Goal: Navigation & Orientation: Understand site structure

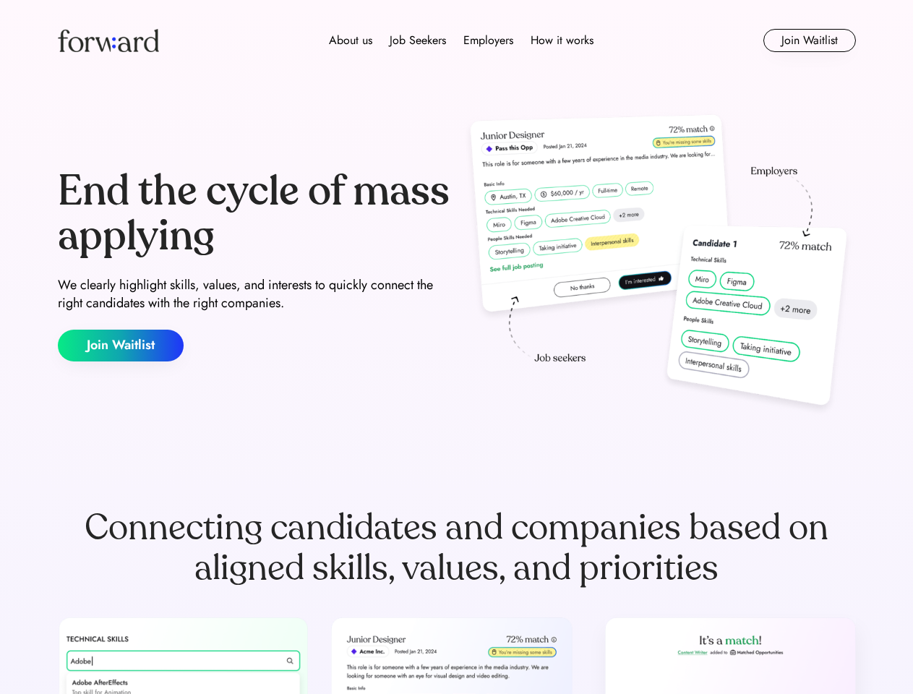
click at [456, 347] on div "End the cycle of mass applying We clearly highlight skills, values, and interes…" at bounding box center [457, 265] width 798 height 311
click at [457, 40] on div "About us Job Seekers Employers How it works" at bounding box center [461, 40] width 570 height 17
click at [108, 40] on img at bounding box center [108, 40] width 101 height 23
click at [461, 40] on div "About us Job Seekers Employers How it works" at bounding box center [461, 40] width 570 height 17
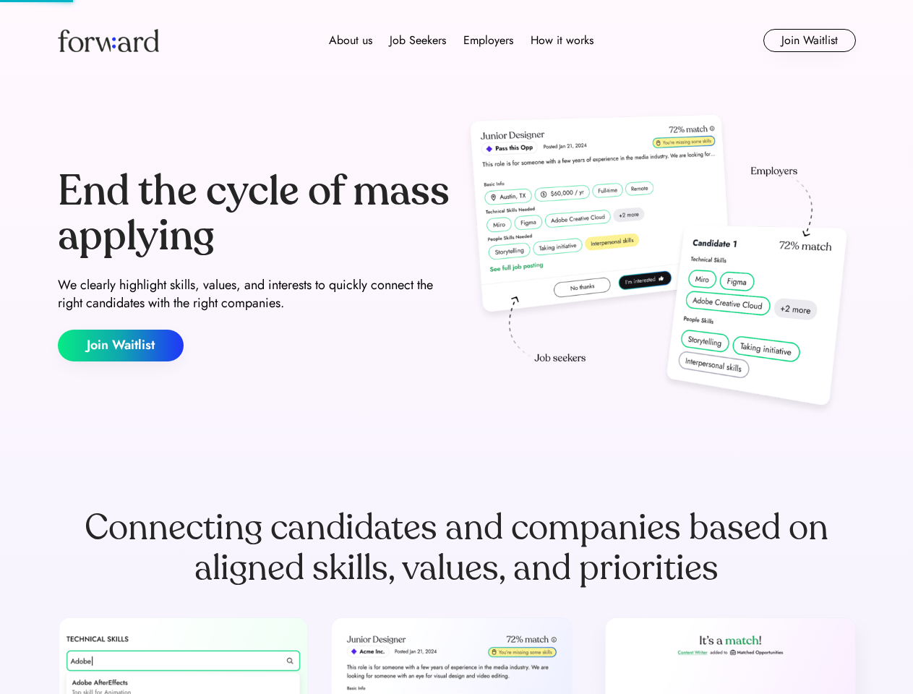
click at [351, 40] on div "About us" at bounding box center [350, 40] width 43 height 17
click at [418, 40] on div "Job Seekers" at bounding box center [418, 40] width 56 height 17
click at [488, 40] on div "Employers" at bounding box center [488, 40] width 50 height 17
click at [561, 40] on div "How it works" at bounding box center [562, 40] width 63 height 17
click at [809, 40] on button "Join Waitlist" at bounding box center [810, 40] width 93 height 23
